Goal: Task Accomplishment & Management: Complete application form

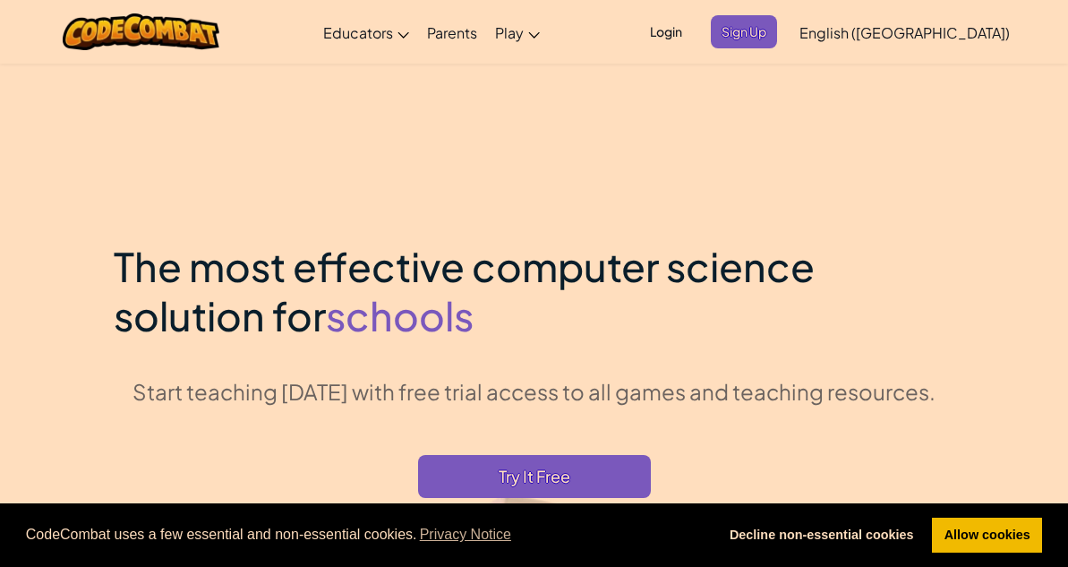
click at [442, 565] on div "CodeCombat uses a few essential and non-essential cookies. Privacy Notice Decli…" at bounding box center [534, 535] width 1068 height 64
click at [975, 519] on link "Allow cookies" at bounding box center [987, 535] width 110 height 36
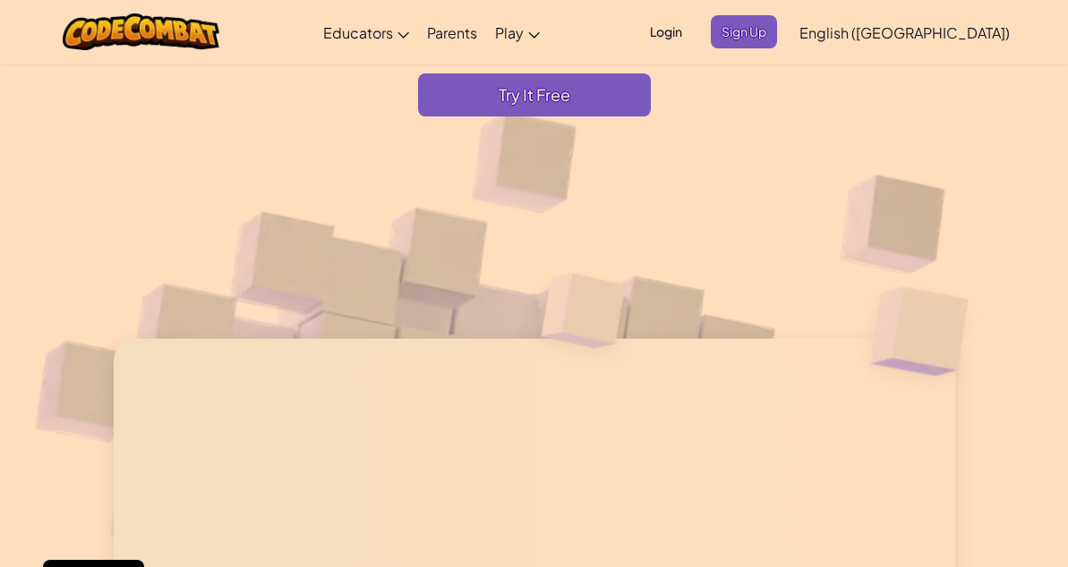
scroll to position [387, 0]
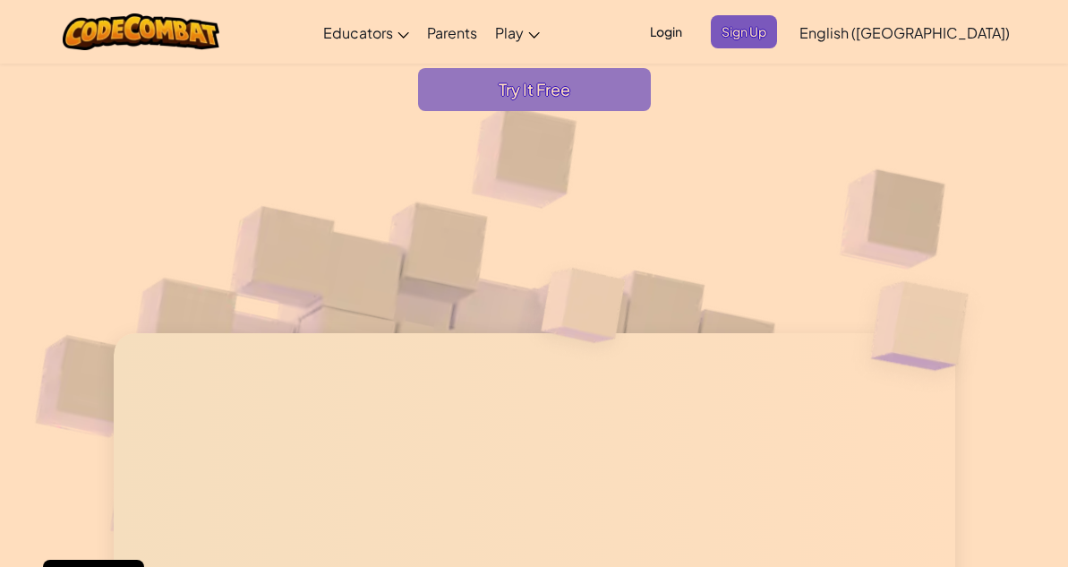
click at [418, 111] on span "Try It Free" at bounding box center [534, 89] width 233 height 43
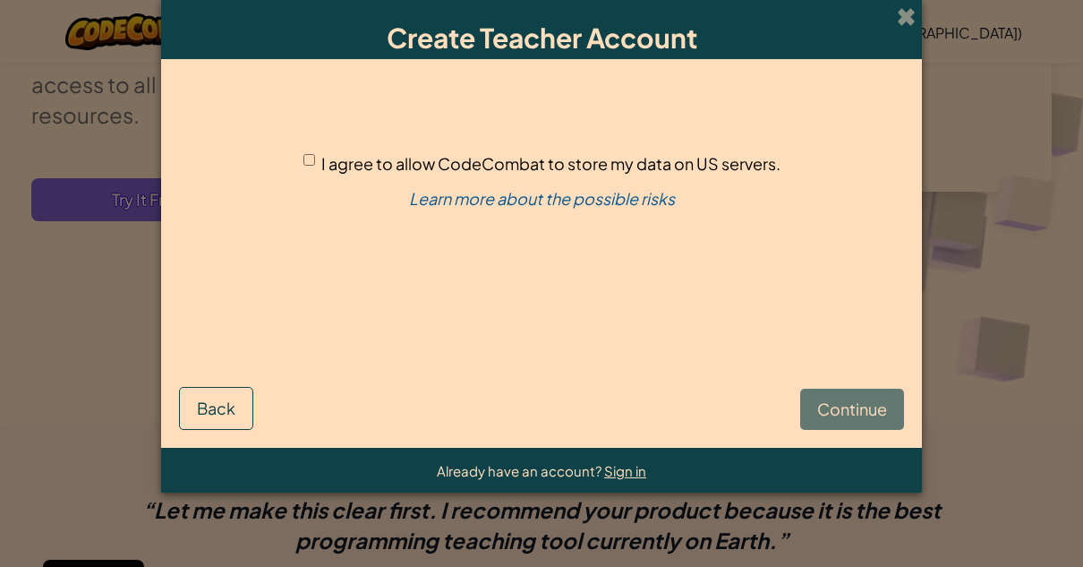
click at [146, 197] on div "Create Teacher Account I agree to allow CodeCombat to store my data on US serve…" at bounding box center [541, 283] width 1083 height 567
click at [318, 152] on div "I agree to allow CodeCombat to store my data on US servers." at bounding box center [541, 163] width 477 height 26
click at [318, 172] on div "I agree to allow CodeCombat to store my data on US servers." at bounding box center [541, 163] width 477 height 26
click at [300, 153] on div "I agree to allow CodeCombat to store my data on US servers. Learn more about th…" at bounding box center [541, 208] width 725 height 263
click at [312, 166] on input "I agree to allow CodeCombat to store my data on US servers." at bounding box center [309, 160] width 12 height 12
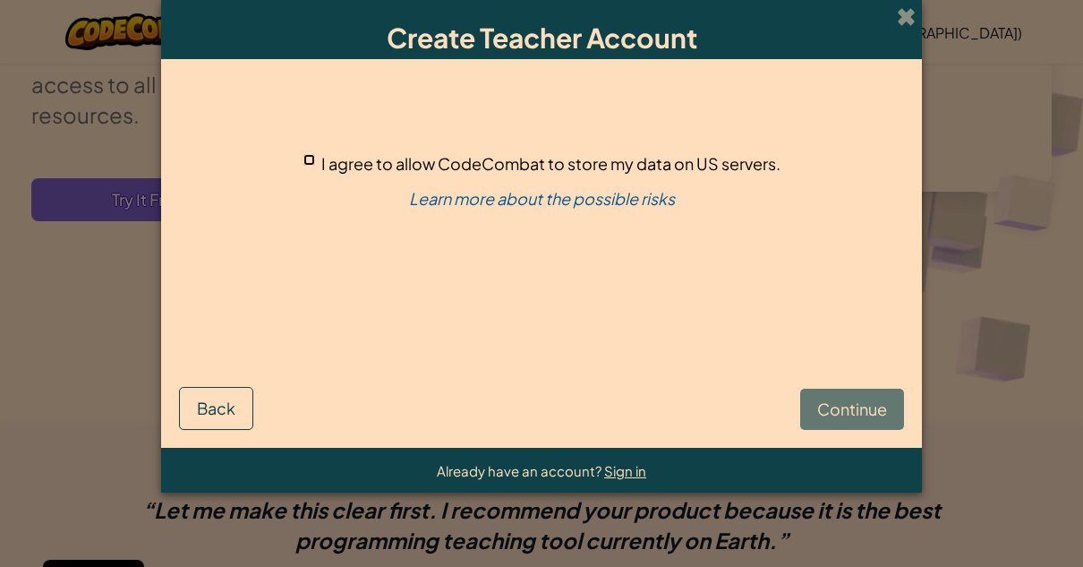
checkbox input "true"
click at [858, 391] on button "Continue" at bounding box center [852, 409] width 104 height 41
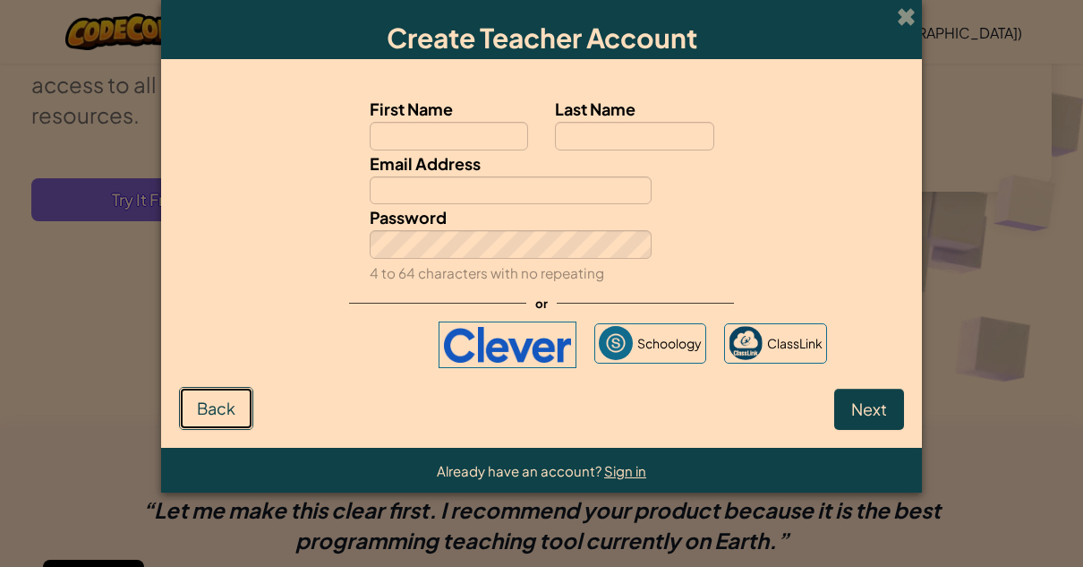
click at [222, 419] on button "Back" at bounding box center [216, 408] width 74 height 43
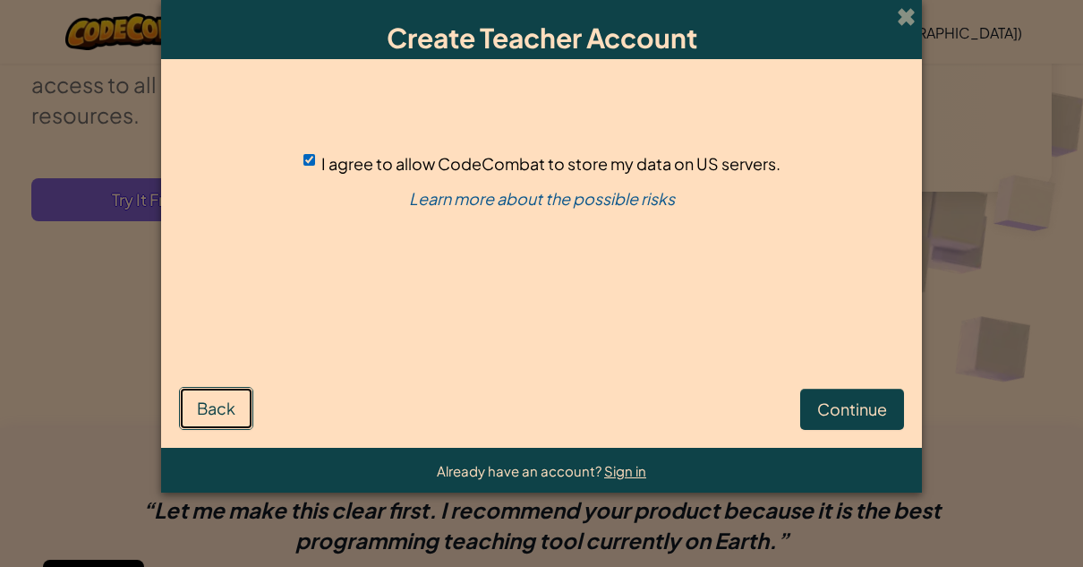
click at [236, 428] on button "Back" at bounding box center [216, 408] width 74 height 43
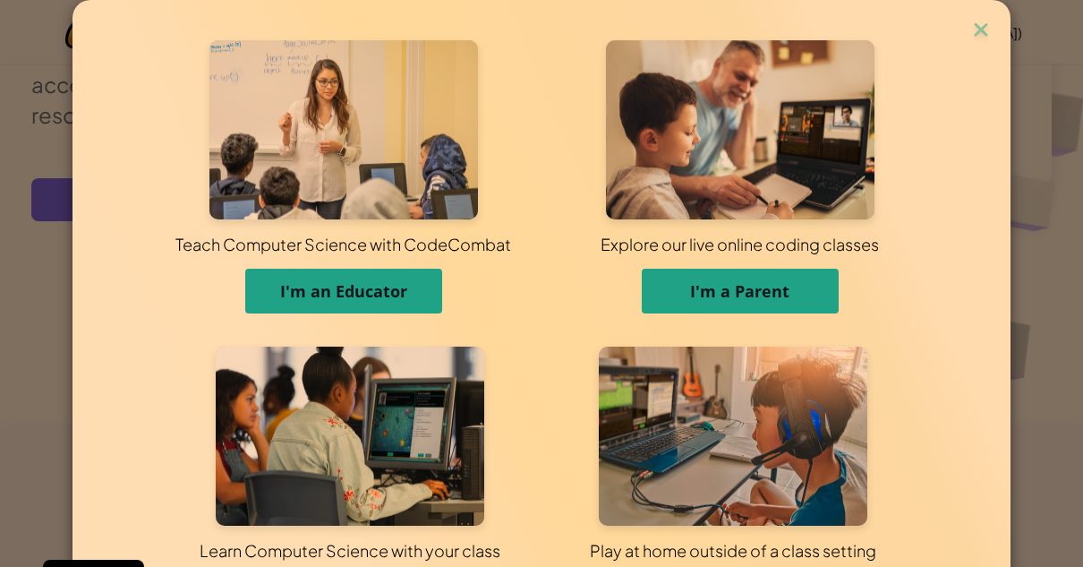
click at [237, 410] on img at bounding box center [350, 435] width 269 height 179
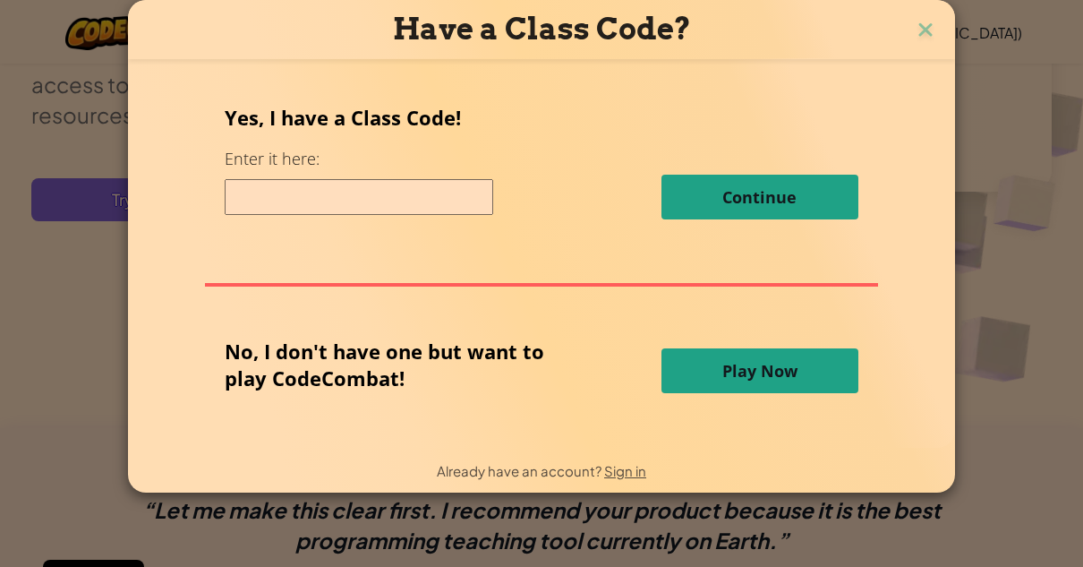
click at [916, 29] on img at bounding box center [925, 31] width 23 height 27
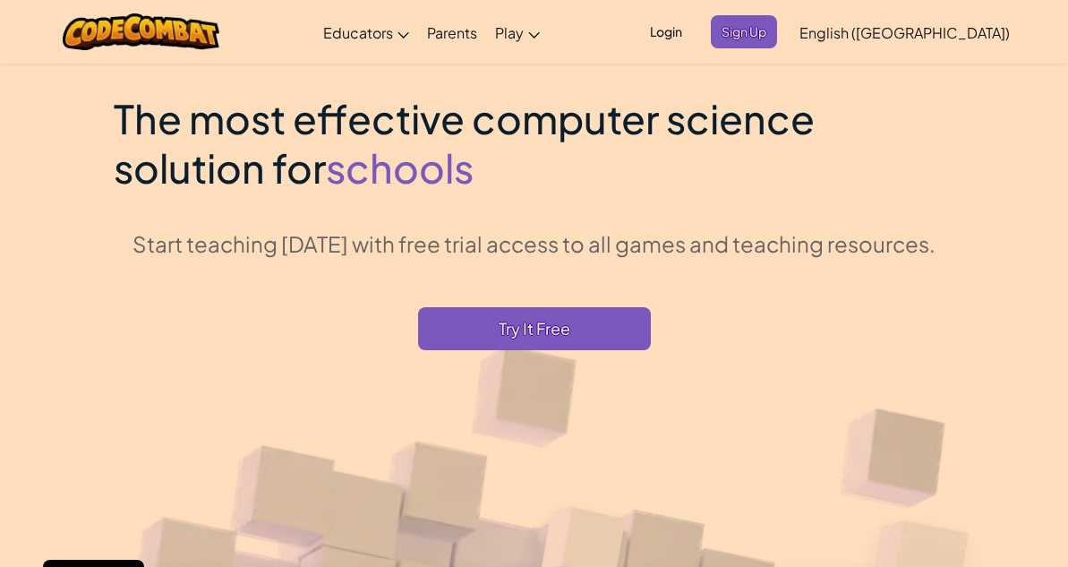
scroll to position [0, 0]
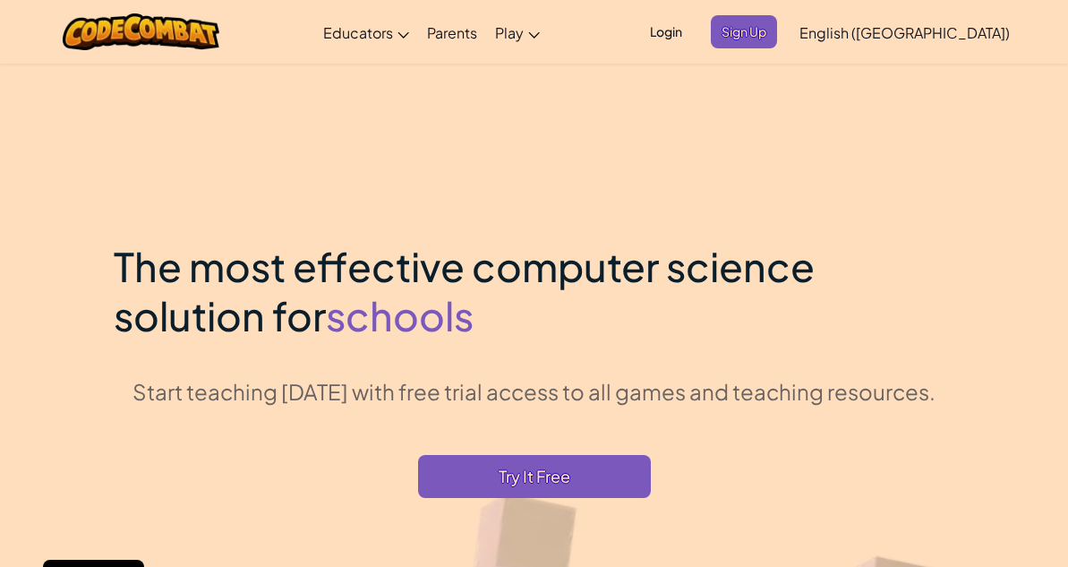
click at [184, 498] on div "The most effective computer science solution for schools Start teaching [DATE] …" at bounding box center [535, 370] width 842 height 256
